Goal: Information Seeking & Learning: Find specific fact

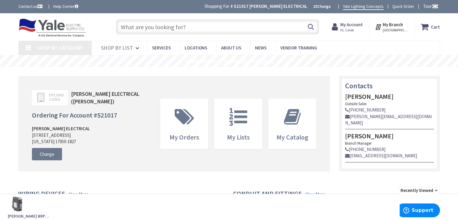
click at [191, 29] on input "text" at bounding box center [217, 26] width 203 height 15
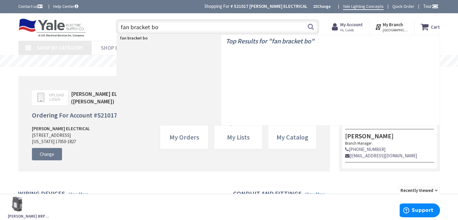
type input "fan bracket box"
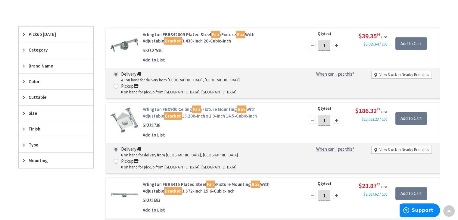
scroll to position [121, 0]
